Goal: Task Accomplishment & Management: Complete application form

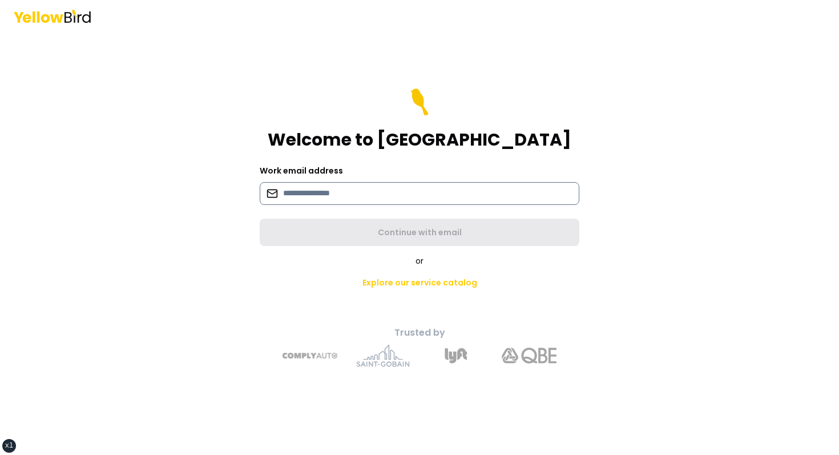
click at [301, 191] on input at bounding box center [419, 193] width 319 height 23
type input "**********"
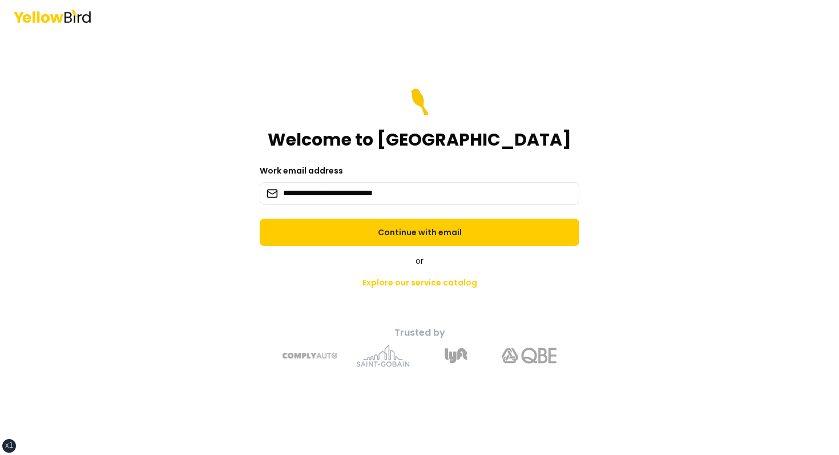
click at [321, 208] on form "**********" at bounding box center [419, 166] width 319 height 157
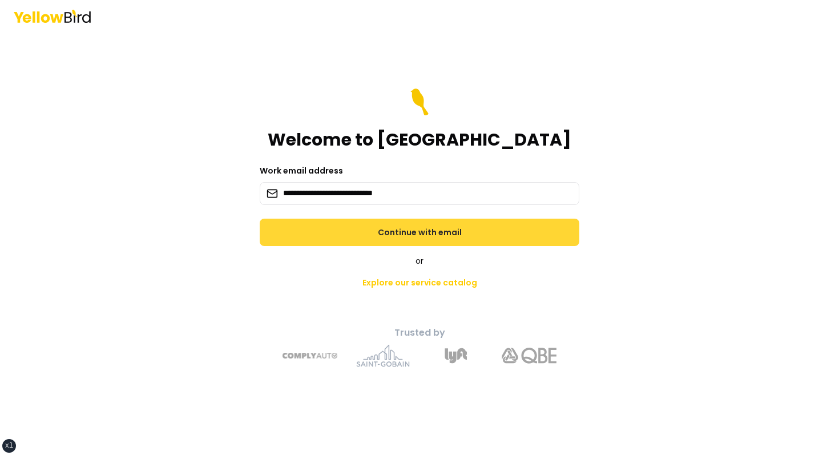
click at [321, 234] on button "Continue with email" at bounding box center [419, 231] width 319 height 27
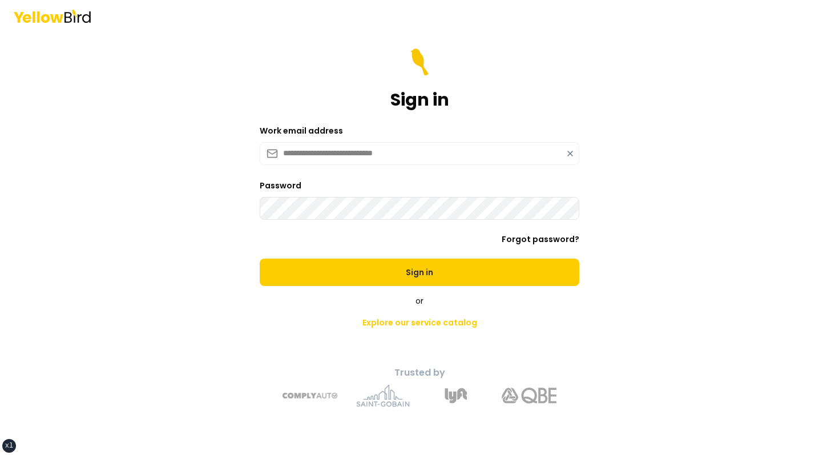
click at [260, 258] on button "Sign in" at bounding box center [419, 271] width 319 height 27
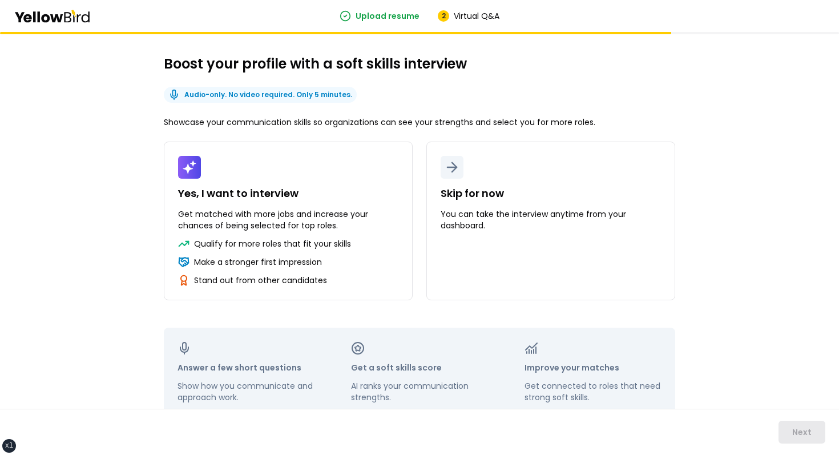
click at [67, 188] on div "Boost your profile with a soft skills interview Audio-only. No video required. …" at bounding box center [419, 258] width 839 height 453
click at [75, 228] on div "Boost your profile with a soft skills interview Audio-only. No video required. …" at bounding box center [419, 258] width 839 height 453
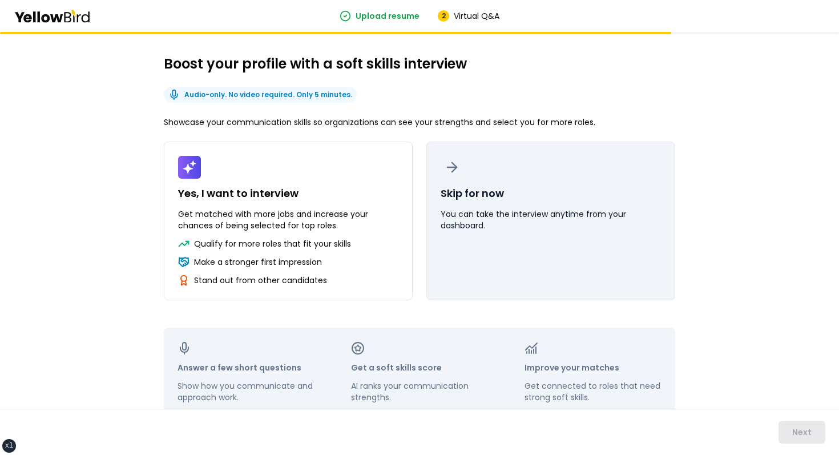
click at [451, 234] on button "Skip for now You can take the interview anytime from your dashboard." at bounding box center [550, 220] width 249 height 159
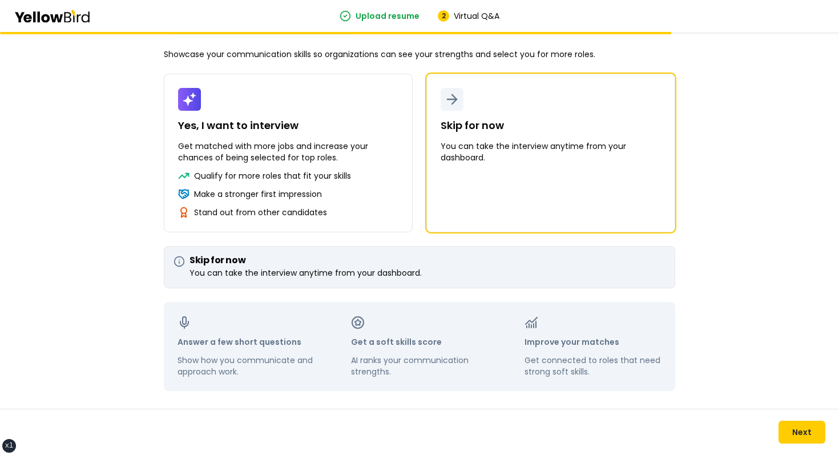
scroll to position [72, 0]
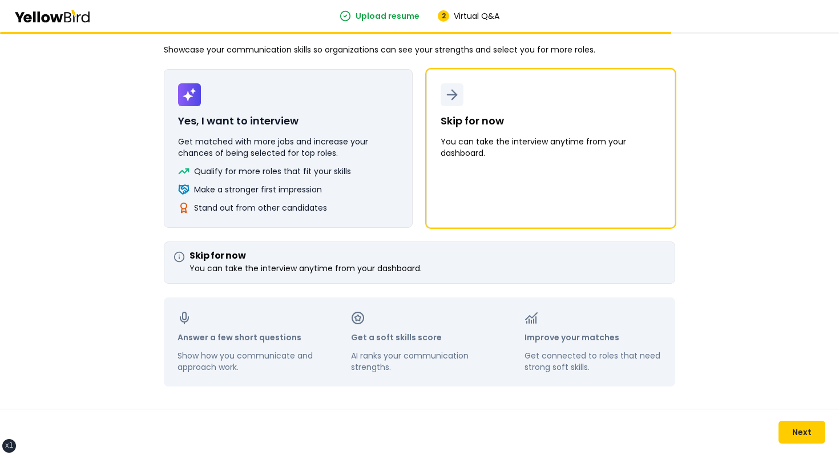
click at [323, 181] on div "Qualify for more roles that fit your skills Make a stronger first impression St…" at bounding box center [288, 189] width 220 height 48
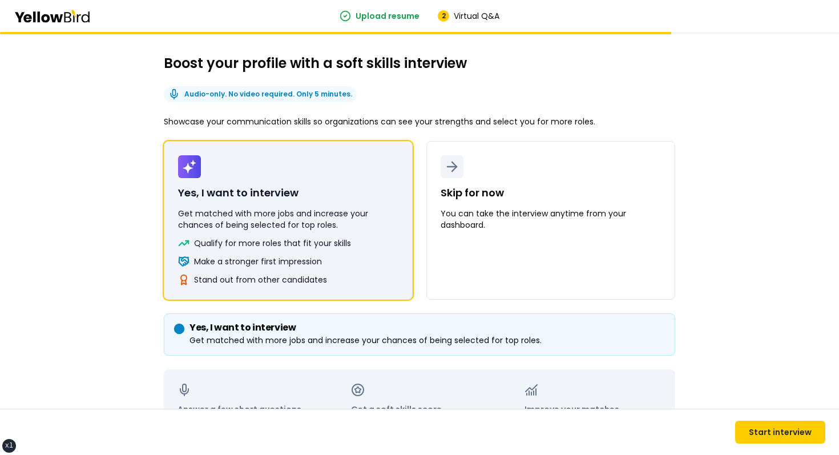
scroll to position [0, 0]
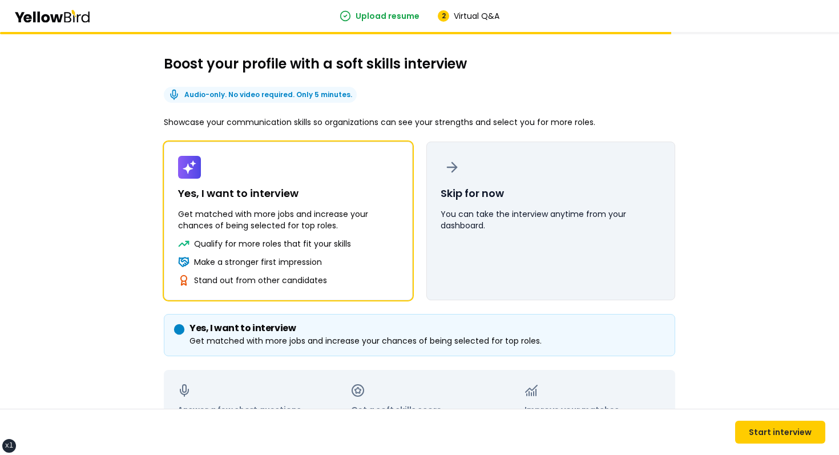
click at [493, 232] on button "Skip for now You can take the interview anytime from your dashboard." at bounding box center [550, 220] width 249 height 159
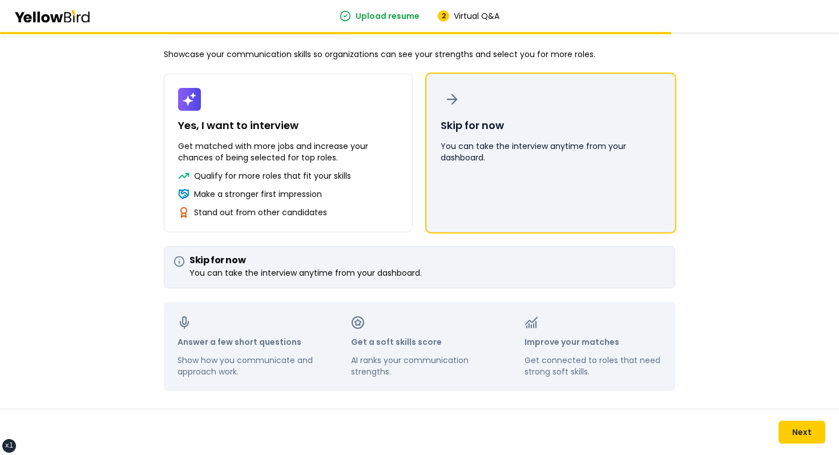
scroll to position [72, 0]
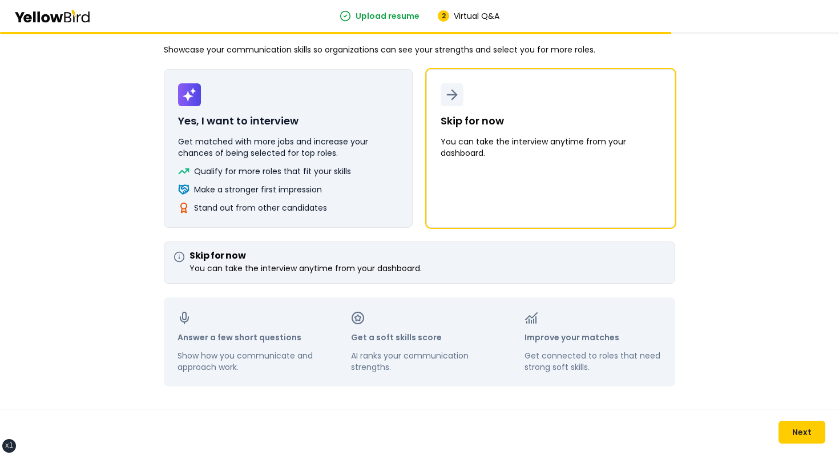
click at [384, 202] on div "Stand out from other candidates" at bounding box center [288, 207] width 220 height 11
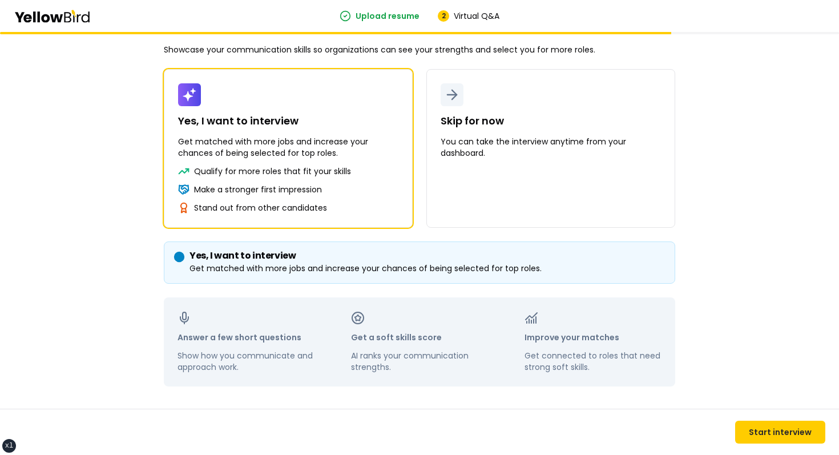
click at [120, 174] on div "Boost your profile with a soft skills interview Audio-only. No video required. …" at bounding box center [419, 207] width 839 height 495
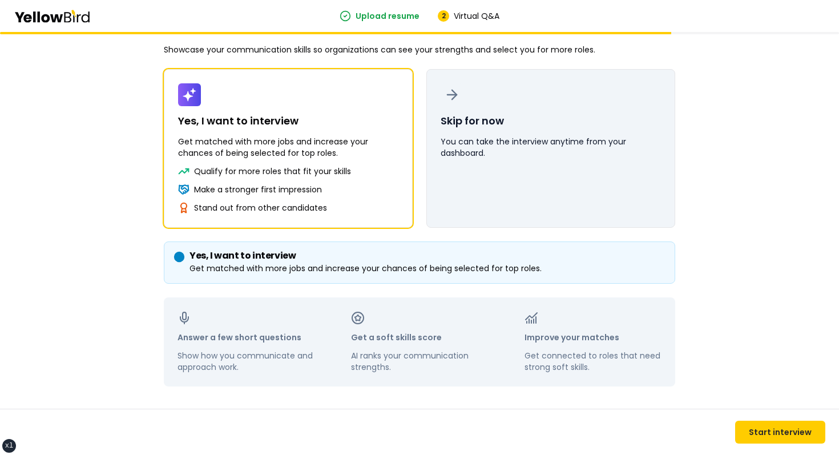
click at [505, 149] on p "You can take the interview anytime from your dashboard." at bounding box center [550, 147] width 220 height 23
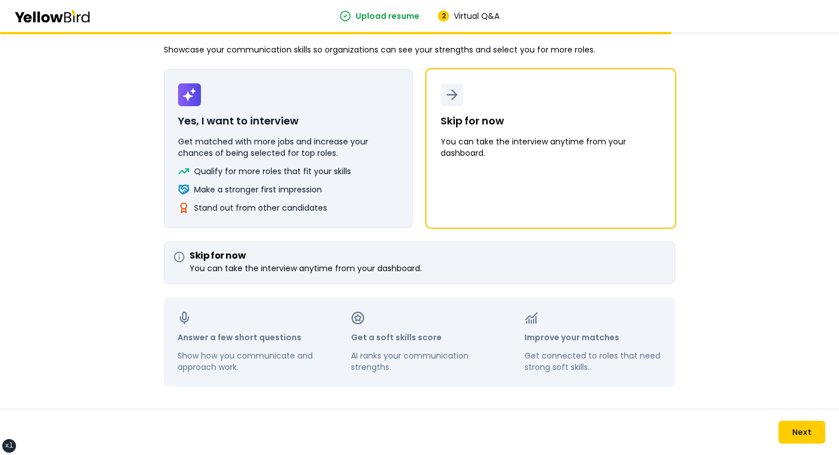
click at [276, 141] on p "Get matched with more jobs and increase your chances of being selected for top …" at bounding box center [288, 147] width 220 height 23
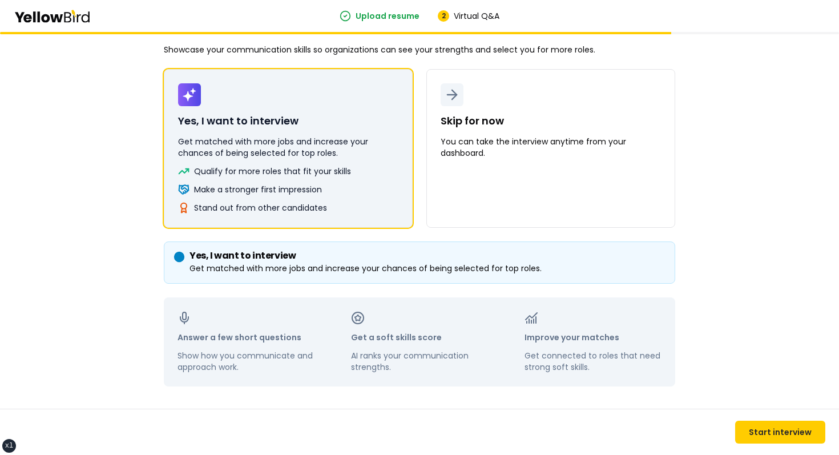
scroll to position [0, 0]
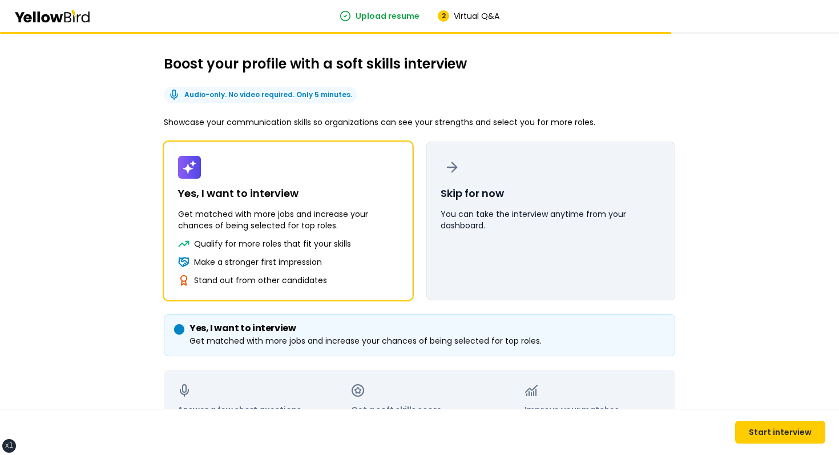
click at [536, 196] on button "Skip for now You can take the interview anytime from your dashboard." at bounding box center [550, 220] width 249 height 159
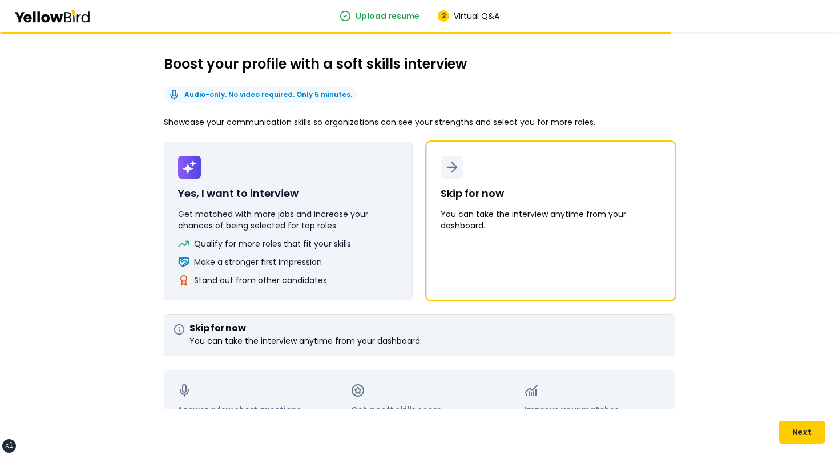
click at [349, 171] on button "Yes, I want to interview Get matched with more jobs and increase your chances o…" at bounding box center [288, 220] width 249 height 159
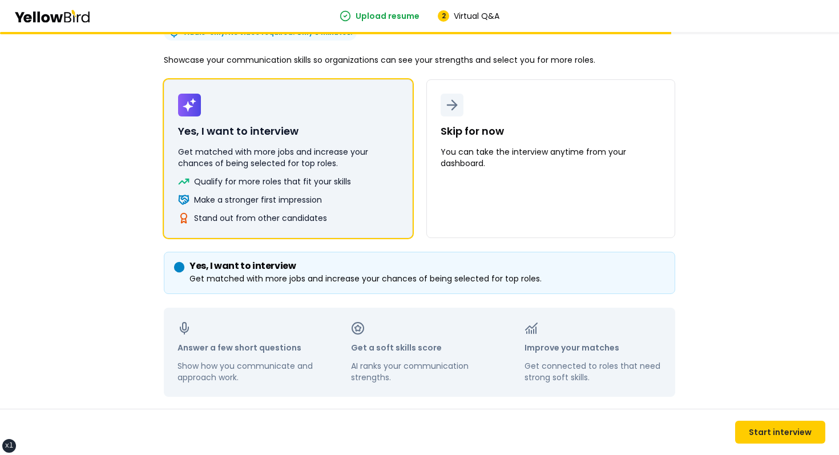
scroll to position [72, 0]
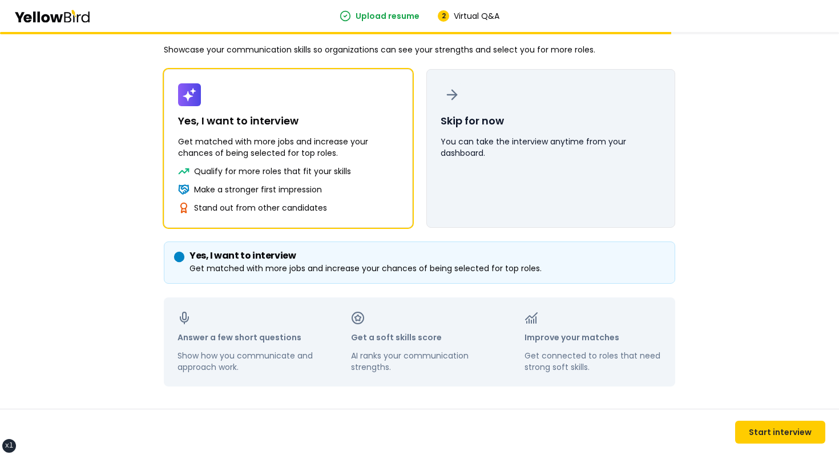
click at [525, 105] on button "Skip for now You can take the interview anytime from your dashboard." at bounding box center [550, 148] width 249 height 159
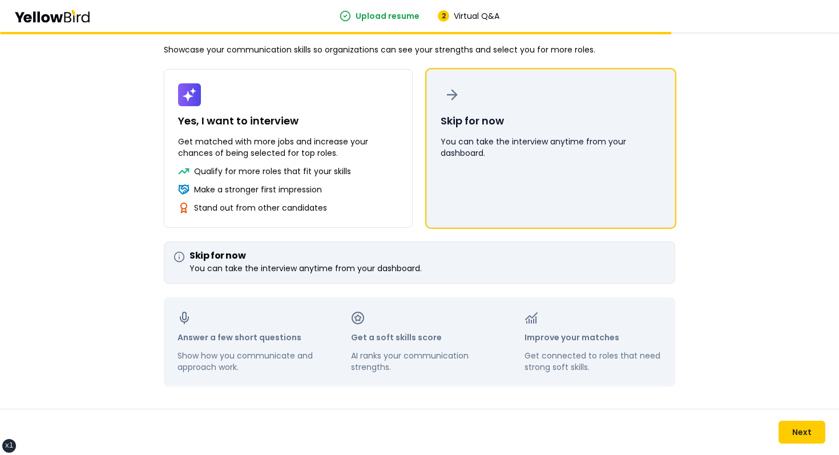
scroll to position [0, 0]
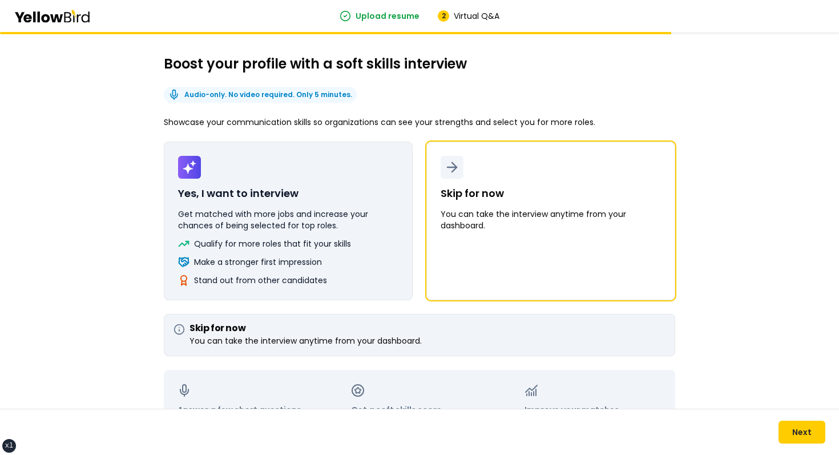
click at [380, 196] on button "Yes, I want to interview Get matched with more jobs and increase your chances o…" at bounding box center [288, 220] width 249 height 159
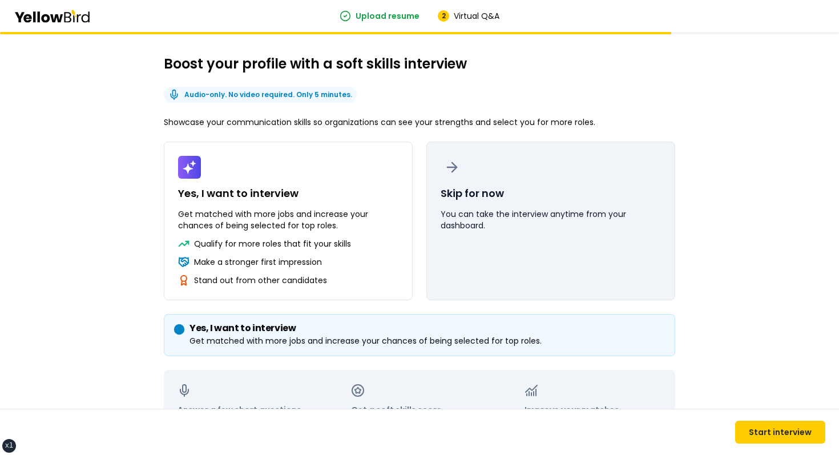
click at [505, 205] on button "Skip for now You can take the interview anytime from your dashboard." at bounding box center [550, 220] width 249 height 159
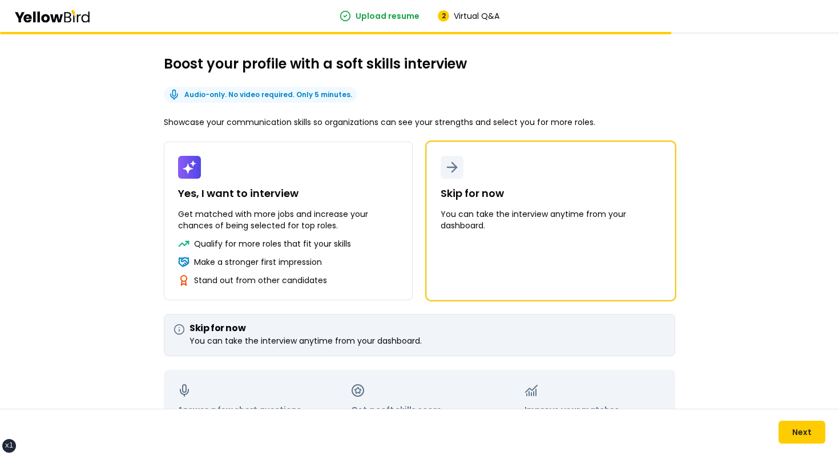
click at [687, 104] on div "Boost your profile with a soft skills interview Audio-only. No video required. …" at bounding box center [419, 279] width 839 height 495
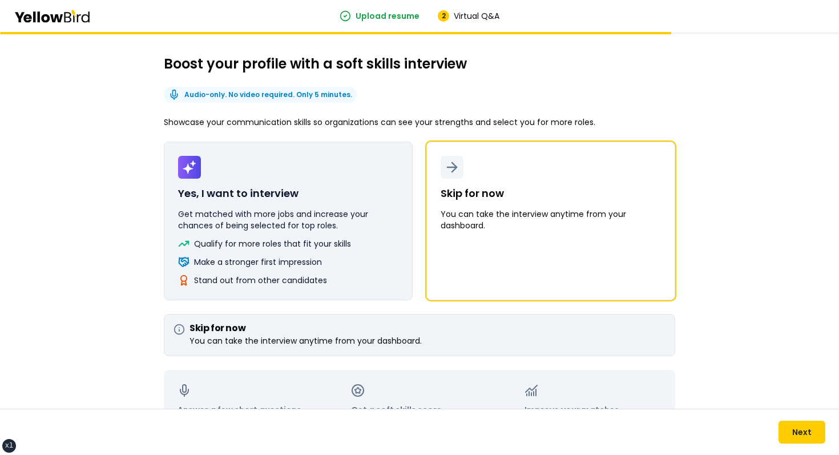
click at [355, 169] on button "Yes, I want to interview Get matched with more jobs and increase your chances o…" at bounding box center [288, 220] width 249 height 159
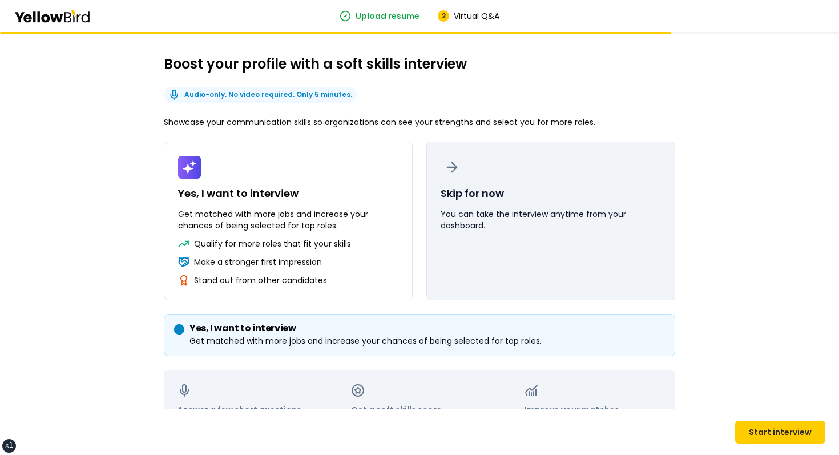
click at [526, 151] on button "Skip for now You can take the interview anytime from your dashboard." at bounding box center [550, 220] width 249 height 159
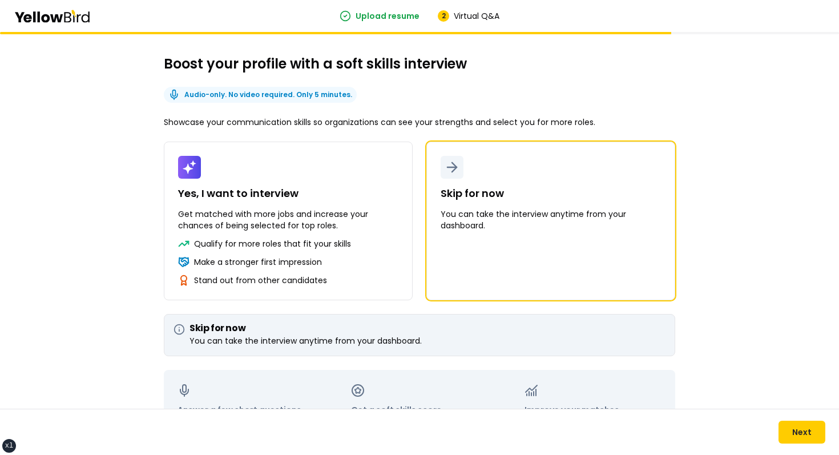
click at [699, 118] on div "Boost your profile with a soft skills interview Audio-only. No video required. …" at bounding box center [419, 279] width 839 height 495
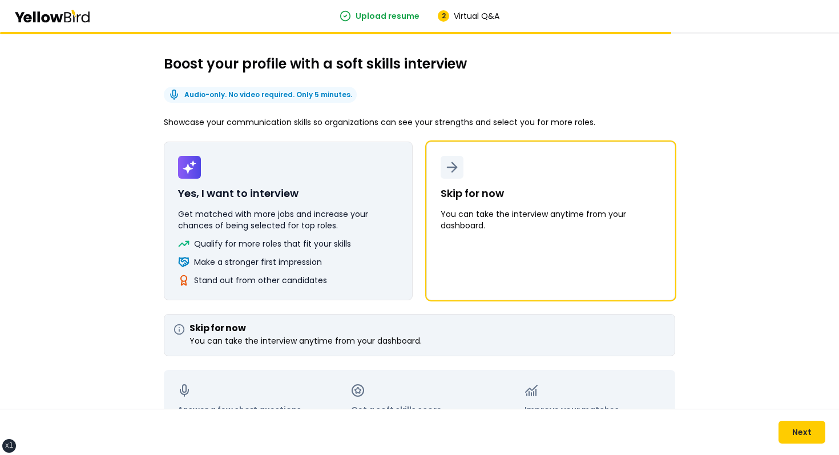
click at [349, 193] on button "Yes, I want to interview Get matched with more jobs and increase your chances o…" at bounding box center [288, 220] width 249 height 159
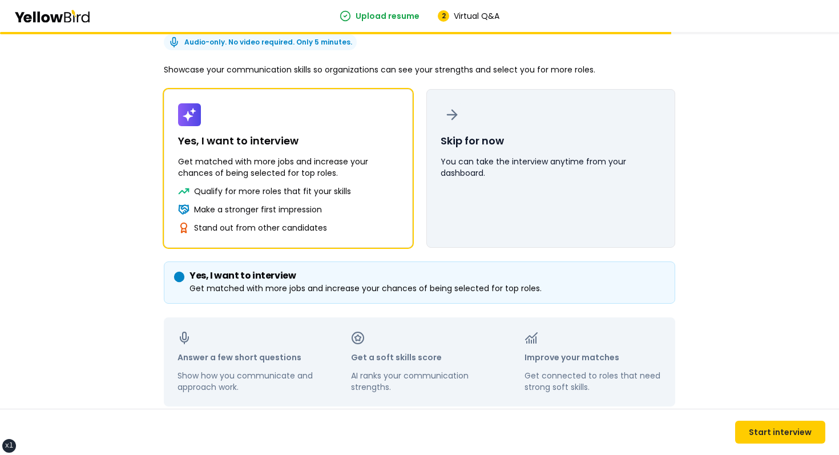
scroll to position [72, 0]
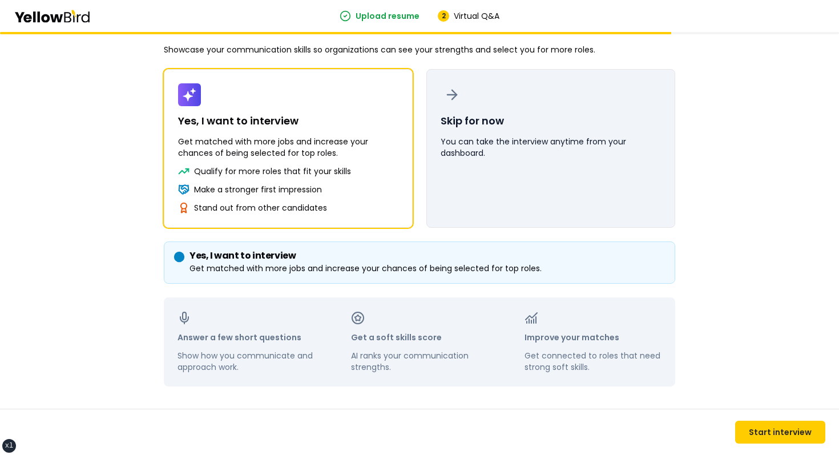
click at [458, 188] on button "Skip for now You can take the interview anytime from your dashboard." at bounding box center [550, 148] width 249 height 159
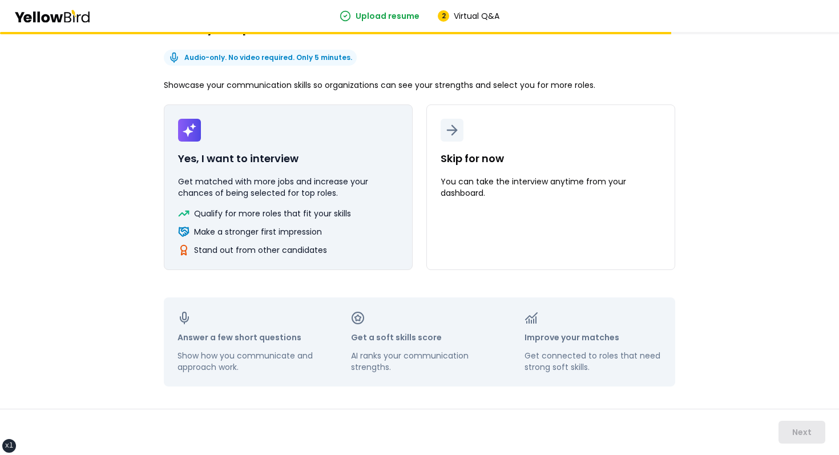
scroll to position [0, 0]
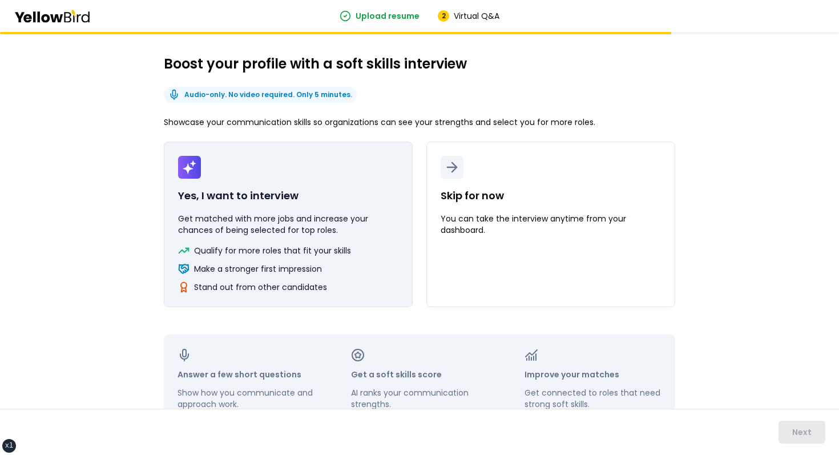
click at [308, 218] on p "Get matched with more jobs and increase your chances of being selected for top …" at bounding box center [288, 224] width 220 height 23
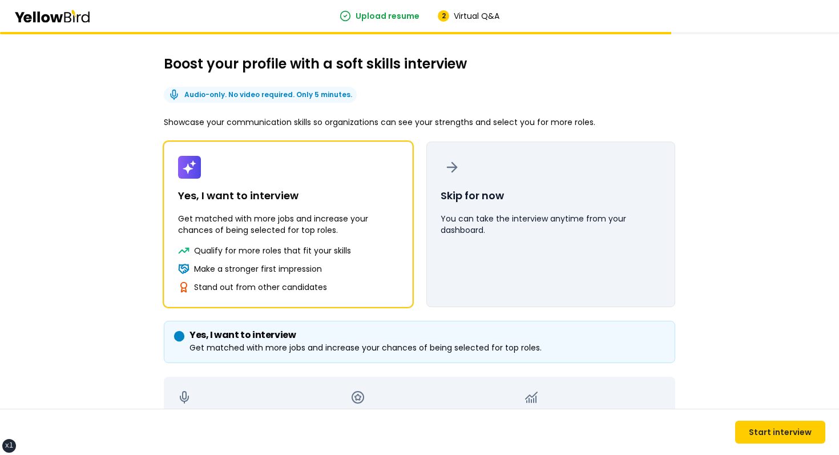
click at [492, 240] on button "Skip for now You can take the interview anytime from your dashboard." at bounding box center [550, 223] width 249 height 165
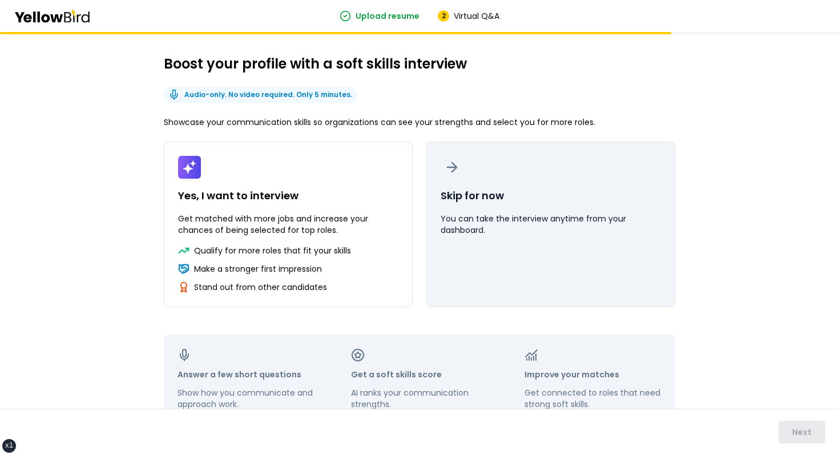
click at [468, 208] on button "Skip for now You can take the interview anytime from your dashboard." at bounding box center [550, 223] width 249 height 165
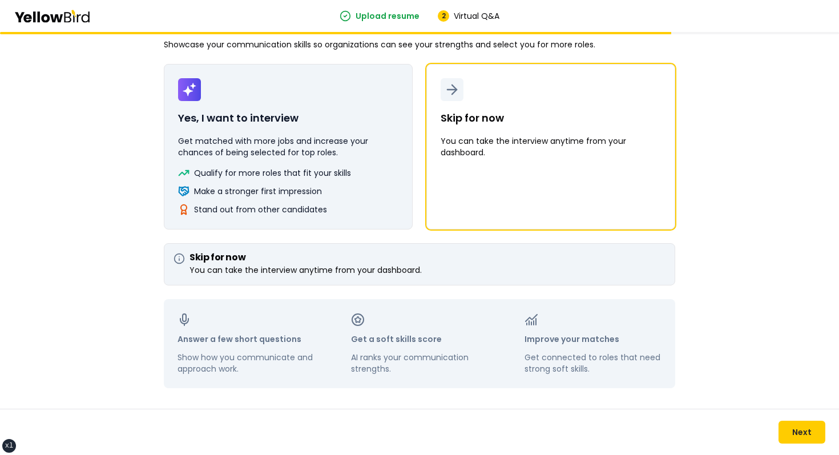
click at [364, 208] on div "Stand out from other candidates" at bounding box center [288, 209] width 220 height 11
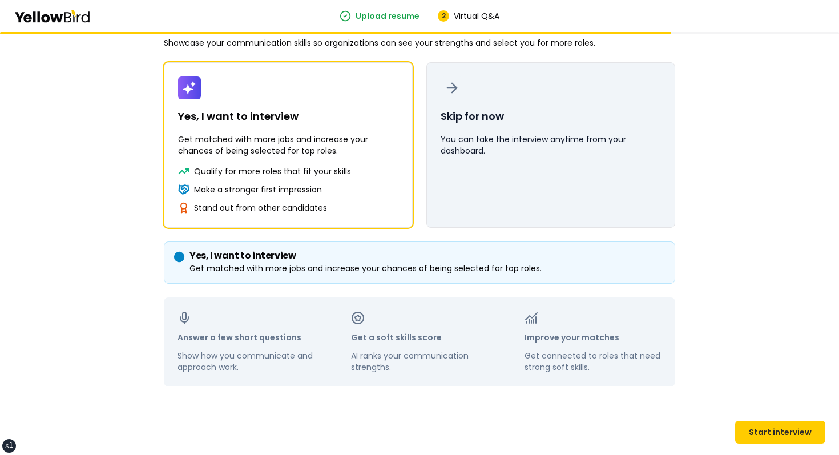
click at [541, 220] on button "Skip for now You can take the interview anytime from your dashboard." at bounding box center [550, 144] width 249 height 165
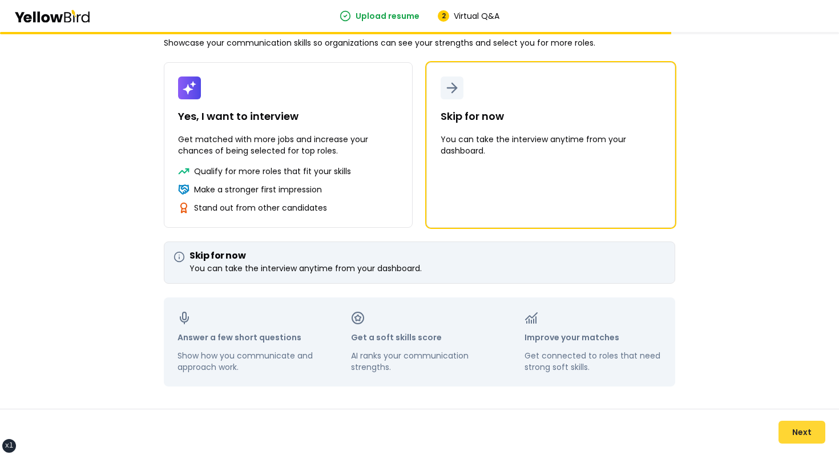
click at [809, 435] on button "Next" at bounding box center [801, 431] width 47 height 23
